Goal: Find specific page/section: Find specific page/section

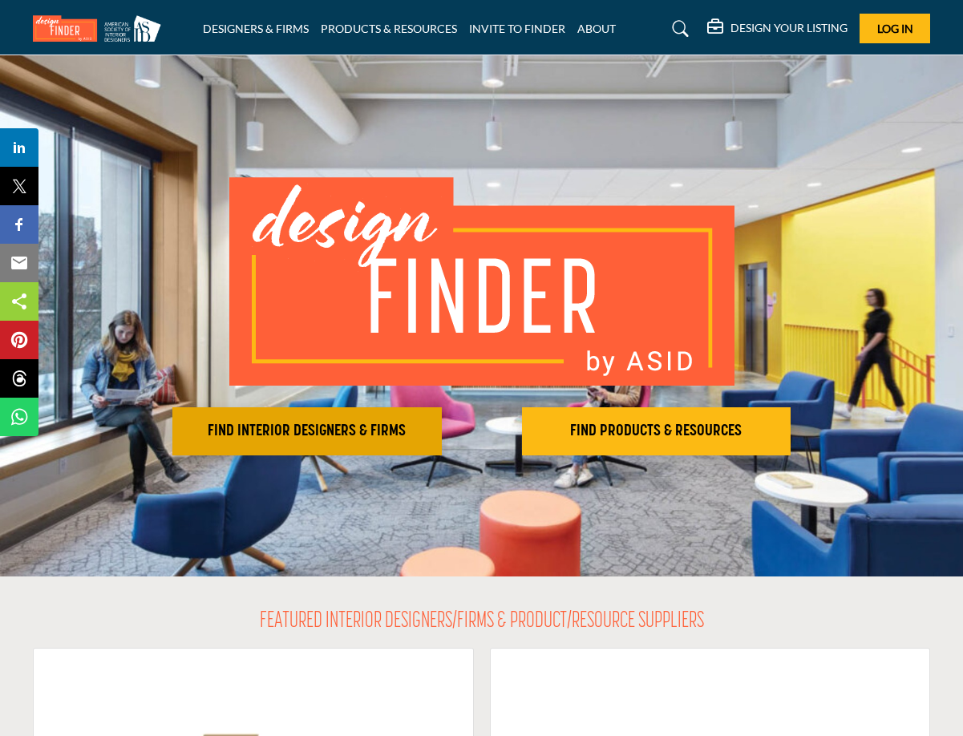
click at [295, 420] on button "FIND INTERIOR DESIGNERS & FIRMS" at bounding box center [306, 431] width 269 height 48
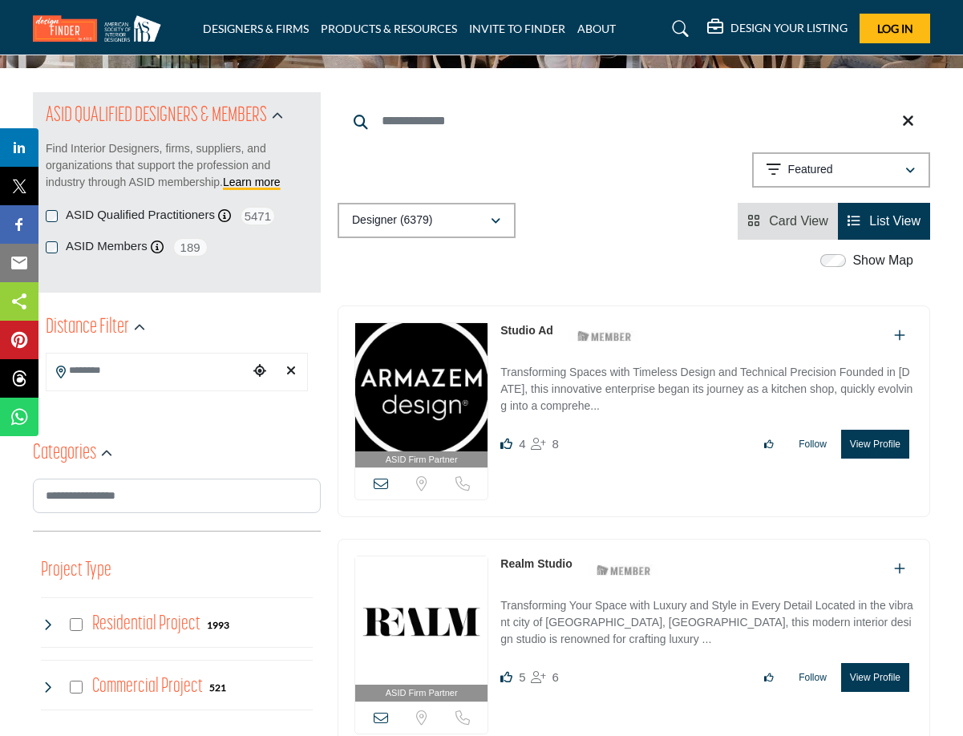
scroll to position [160, 0]
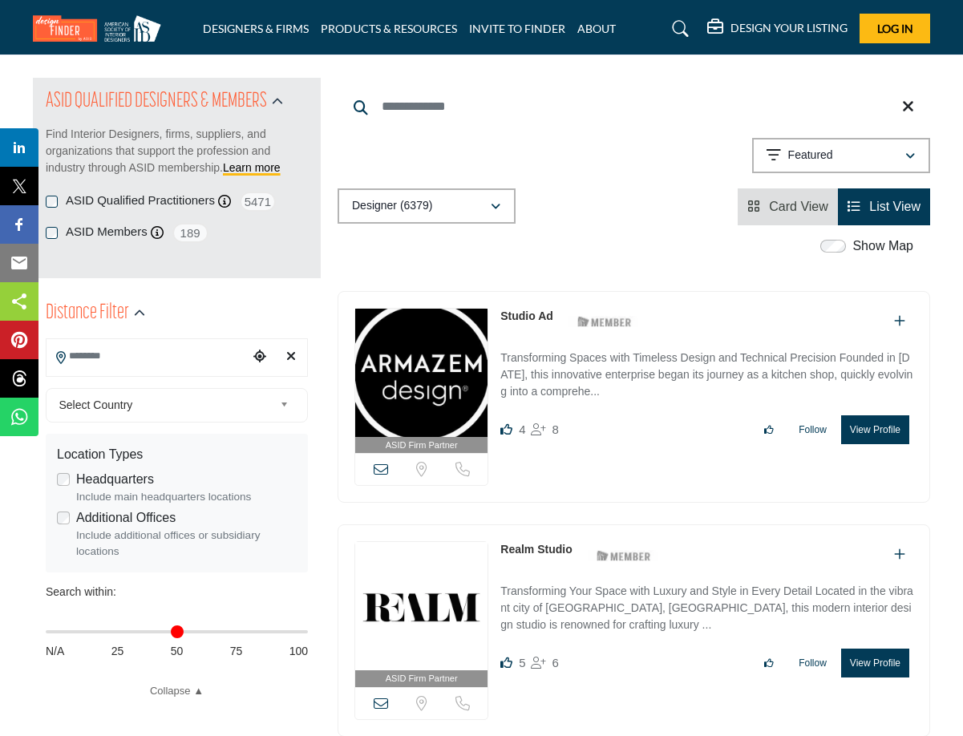
click at [132, 361] on input "Search Location" at bounding box center [147, 356] width 202 height 31
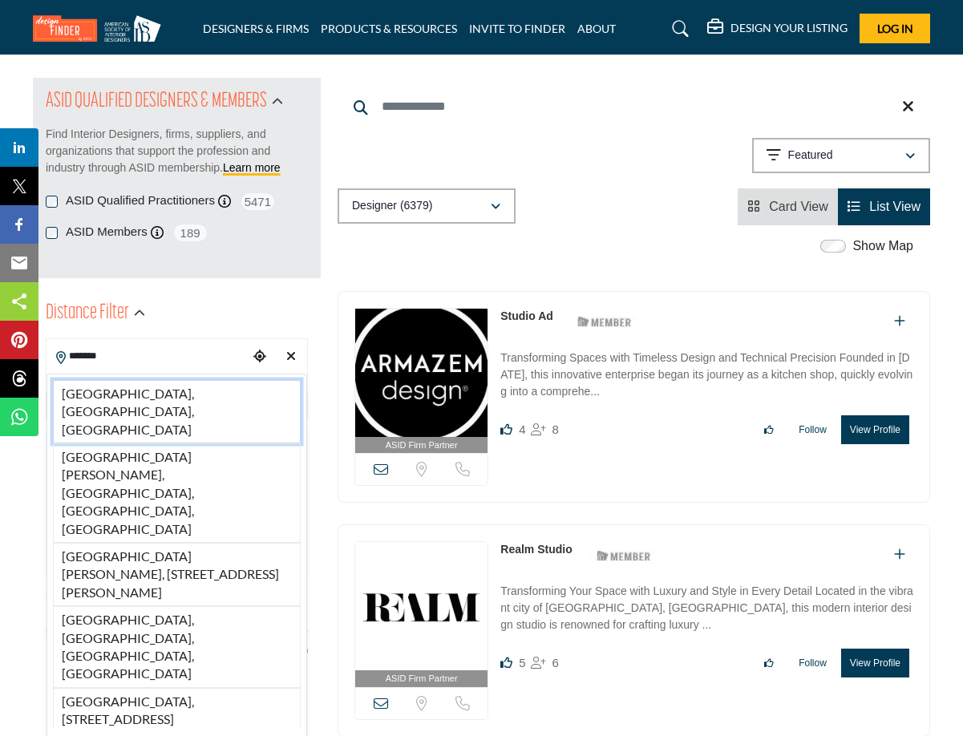
click at [143, 385] on li "[GEOGRAPHIC_DATA], [GEOGRAPHIC_DATA], [GEOGRAPHIC_DATA]" at bounding box center [177, 411] width 248 height 63
type input "**********"
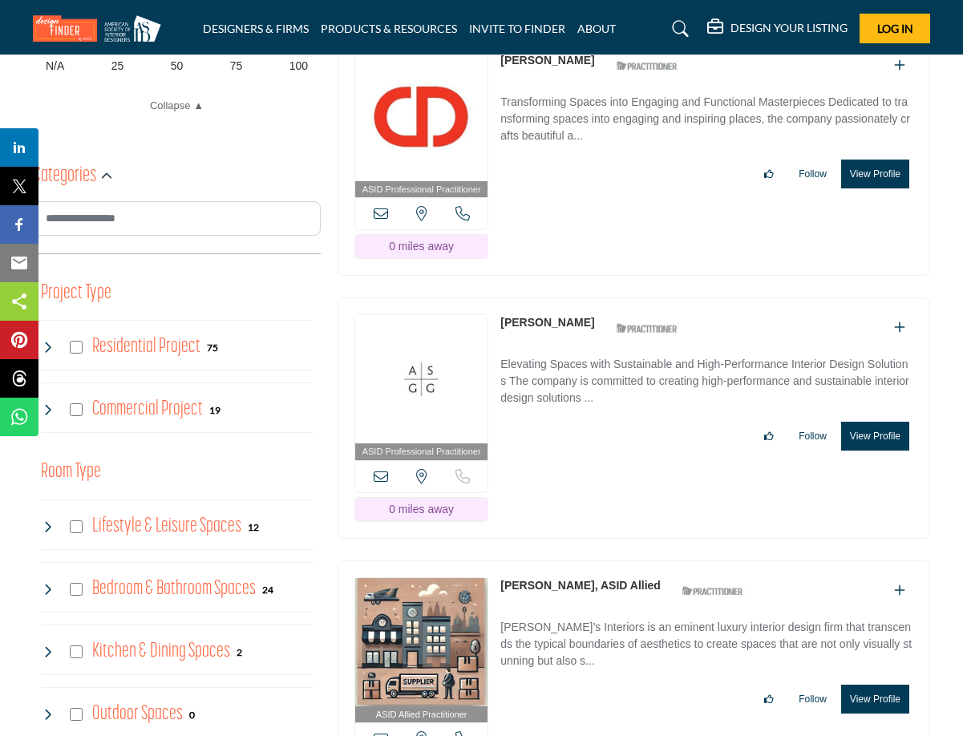
scroll to position [240, 0]
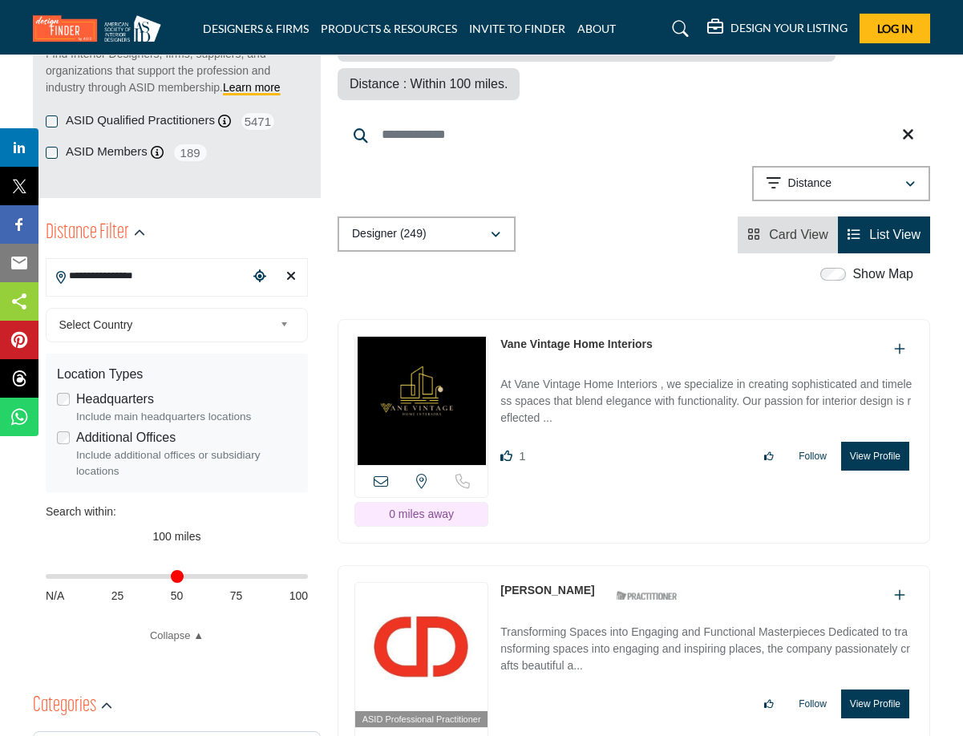
drag, startPoint x: 302, startPoint y: 578, endPoint x: 8, endPoint y: 574, distance: 294.2
type input "*"
click at [46, 575] on input "Distance in miles" at bounding box center [177, 576] width 262 height 3
